Goal: Book appointment/travel/reservation

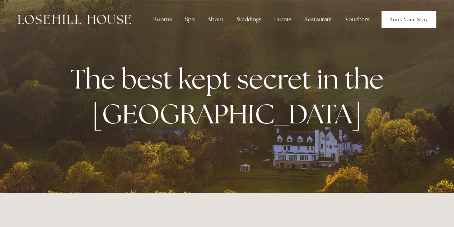
click at [404, 23] on link "Book Your Stay" at bounding box center [409, 19] width 55 height 17
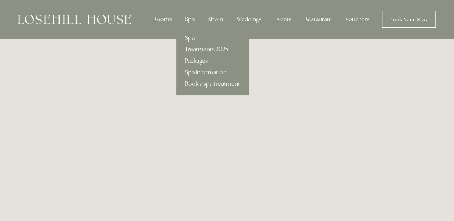
click at [198, 50] on link "Treatments 2025" at bounding box center [212, 49] width 73 height 11
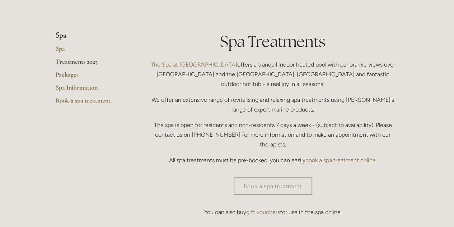
scroll to position [150, 0]
click at [69, 73] on link "Packages" at bounding box center [90, 77] width 69 height 13
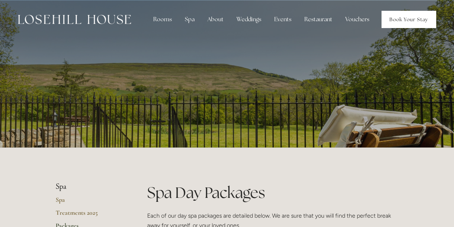
click at [400, 14] on link "Book Your Stay" at bounding box center [409, 19] width 55 height 17
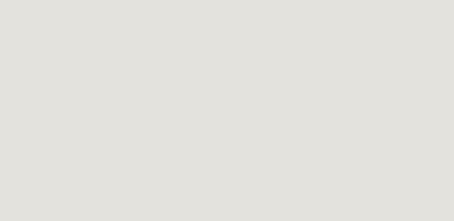
scroll to position [143, 0]
